Goal: Find specific page/section: Find specific page/section

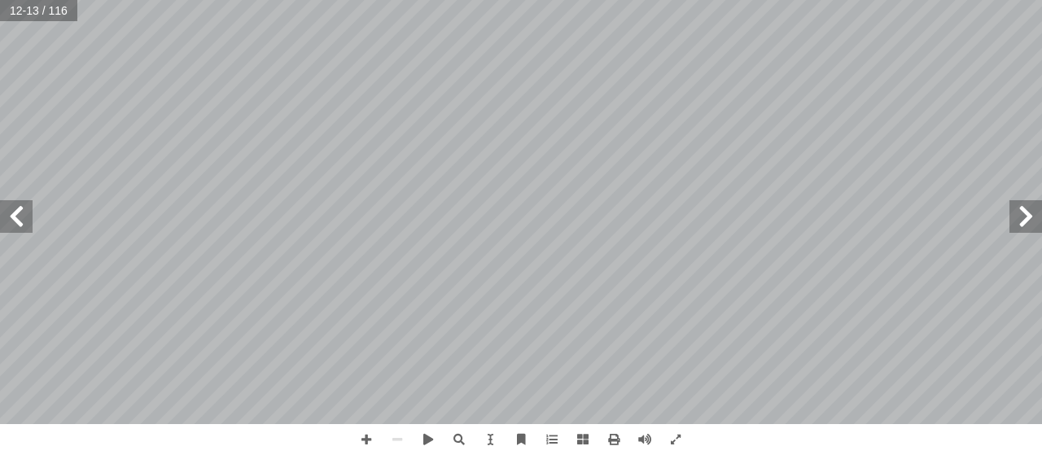
click at [20, 221] on span at bounding box center [16, 216] width 33 height 33
click at [1029, 210] on span at bounding box center [1025, 216] width 33 height 33
drag, startPoint x: 365, startPoint y: 438, endPoint x: 371, endPoint y: 431, distance: 9.3
click at [366, 438] on span at bounding box center [366, 439] width 31 height 31
click at [18, 208] on span at bounding box center [16, 216] width 33 height 33
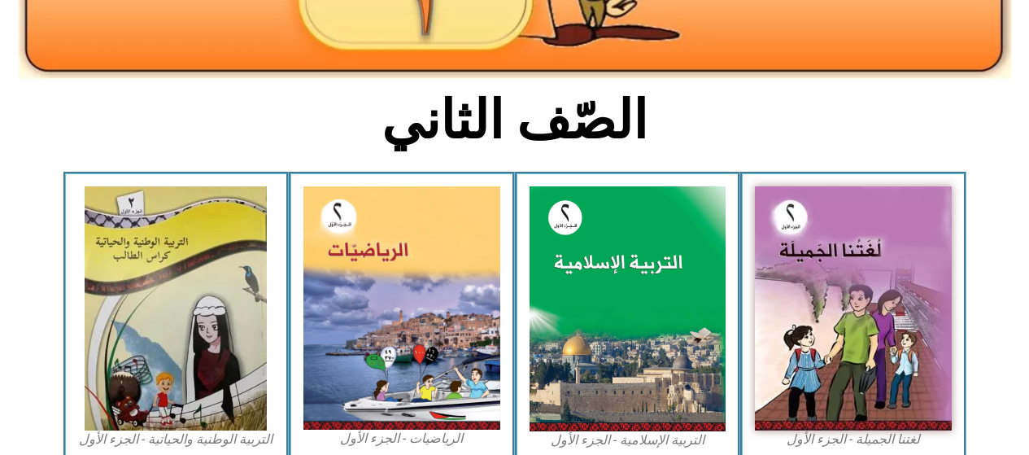
scroll to position [363, 0]
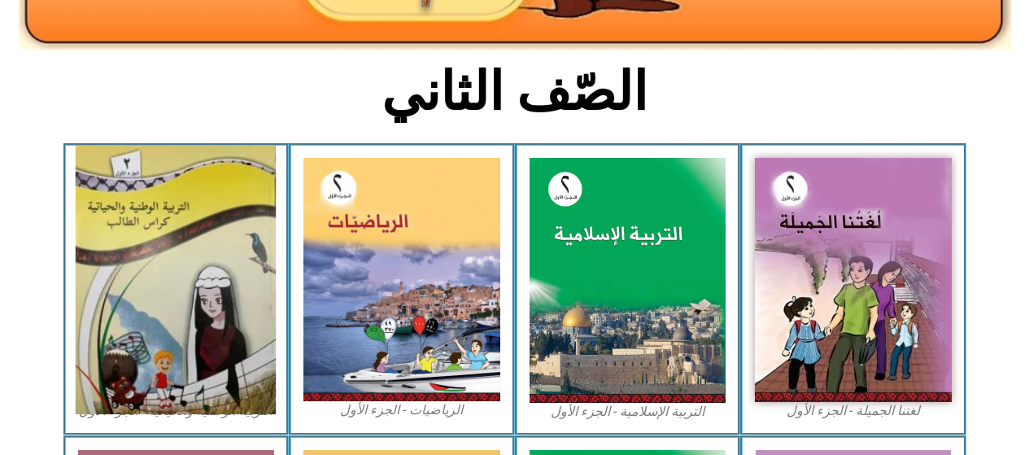
click at [158, 271] on img at bounding box center [176, 280] width 200 height 269
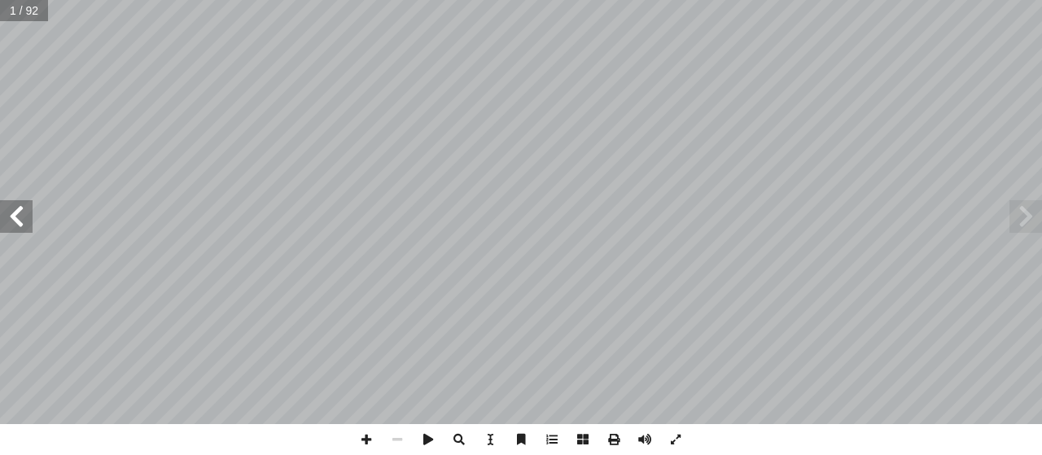
click at [21, 212] on span at bounding box center [16, 216] width 33 height 33
